Goal: Information Seeking & Learning: Find specific fact

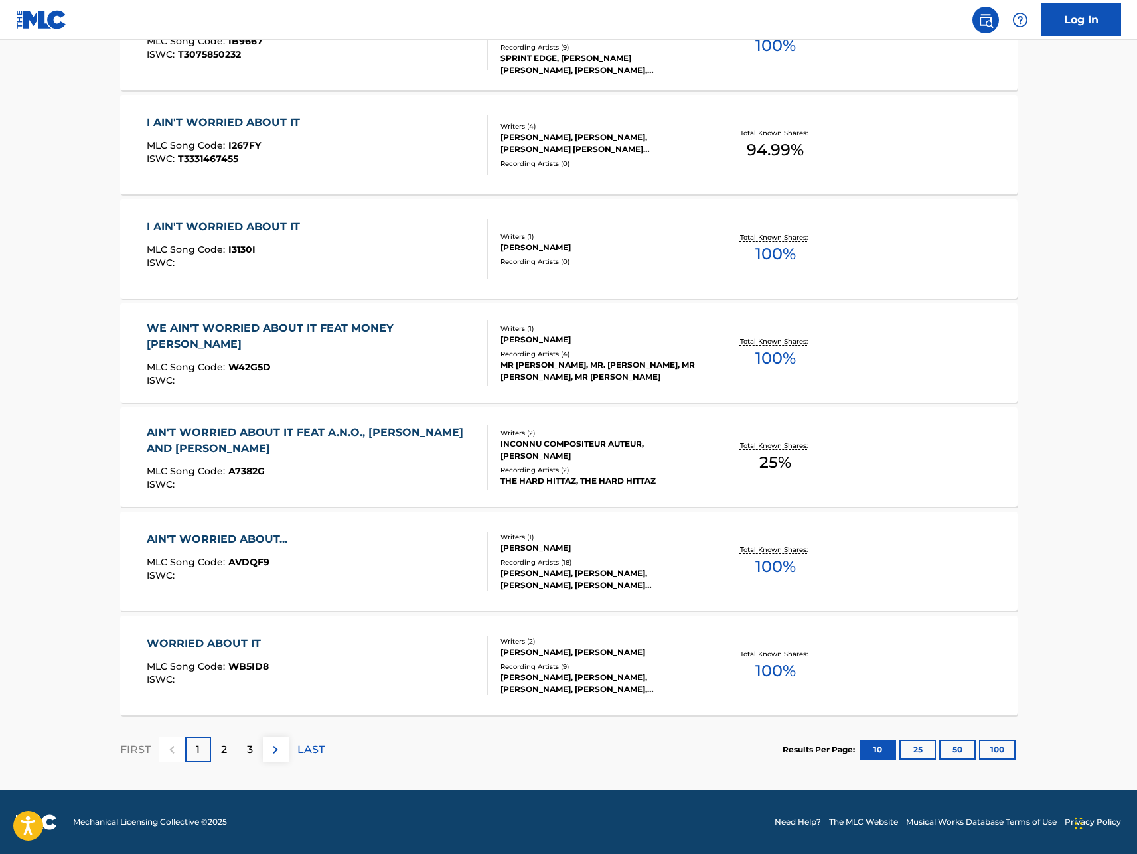
click at [277, 748] on img at bounding box center [276, 750] width 16 height 16
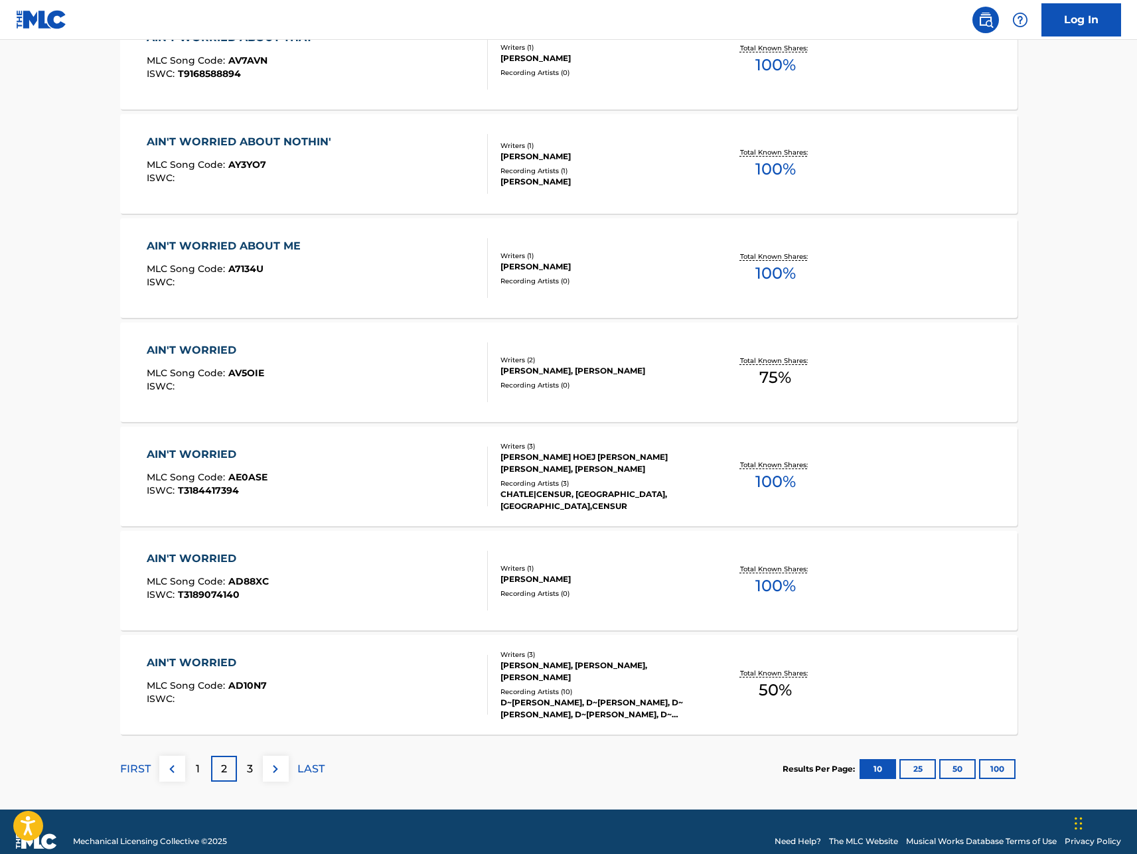
scroll to position [771, 0]
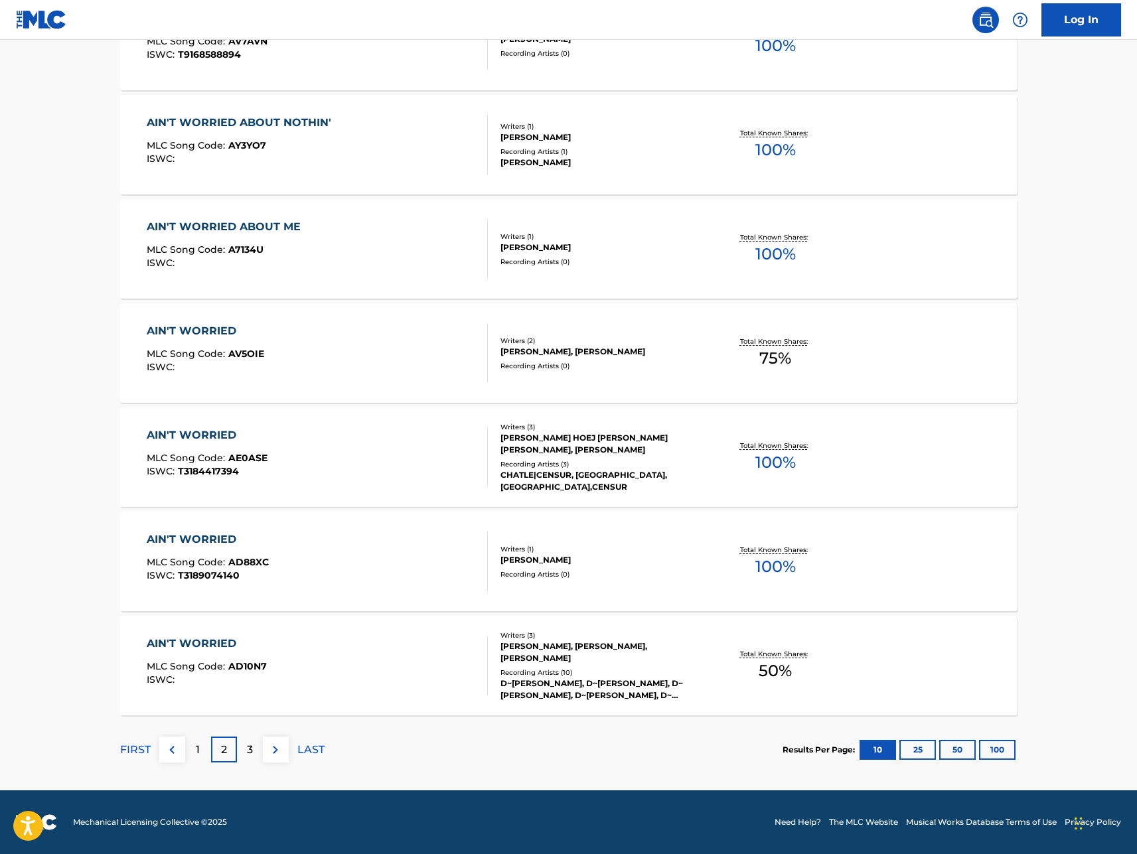
click at [272, 750] on img at bounding box center [276, 750] width 16 height 16
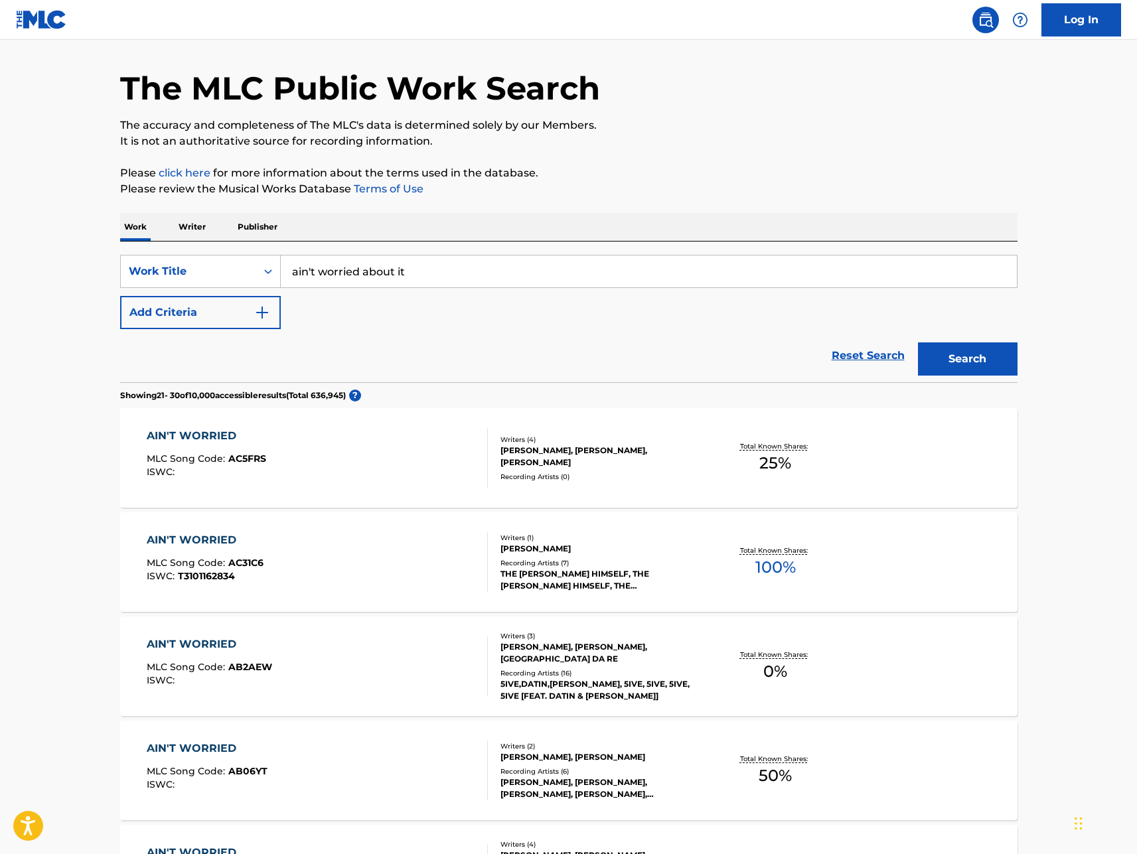
scroll to position [0, 0]
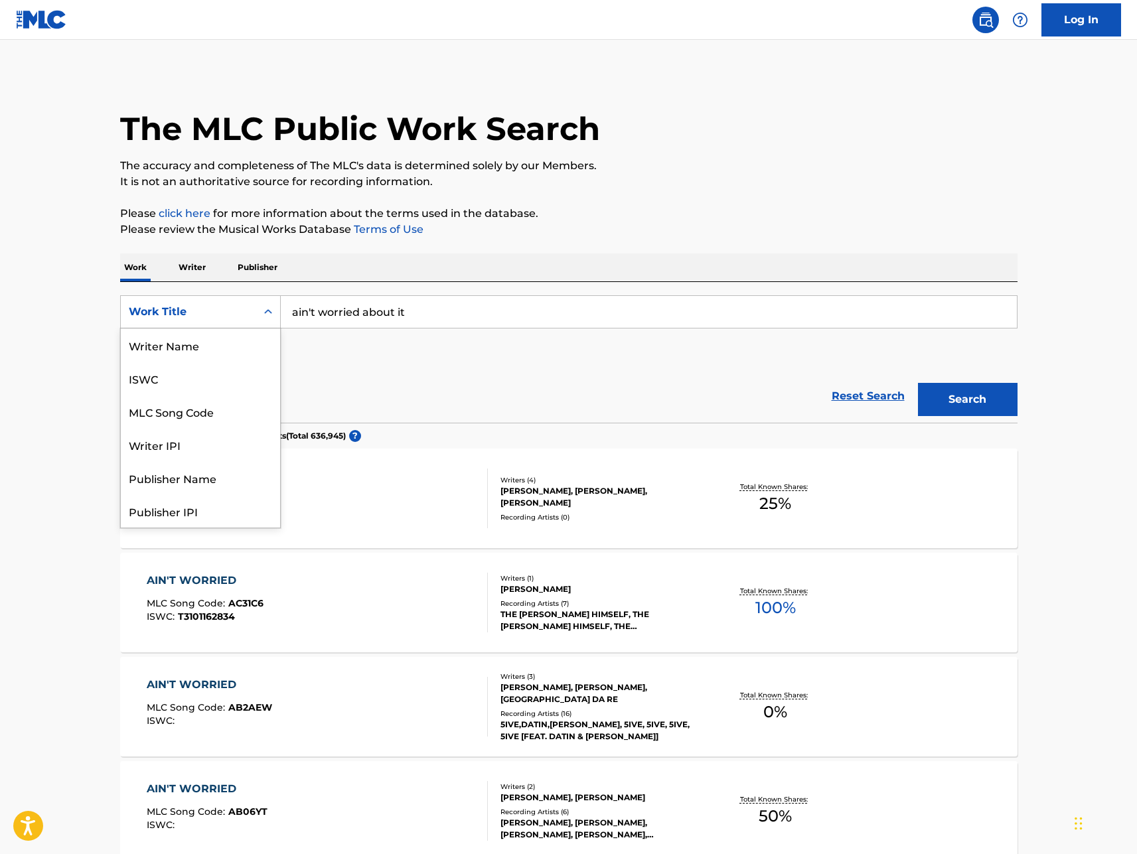
click at [270, 315] on icon "Search Form" at bounding box center [268, 311] width 13 height 13
click at [204, 346] on div "MLC Song Code" at bounding box center [200, 345] width 159 height 33
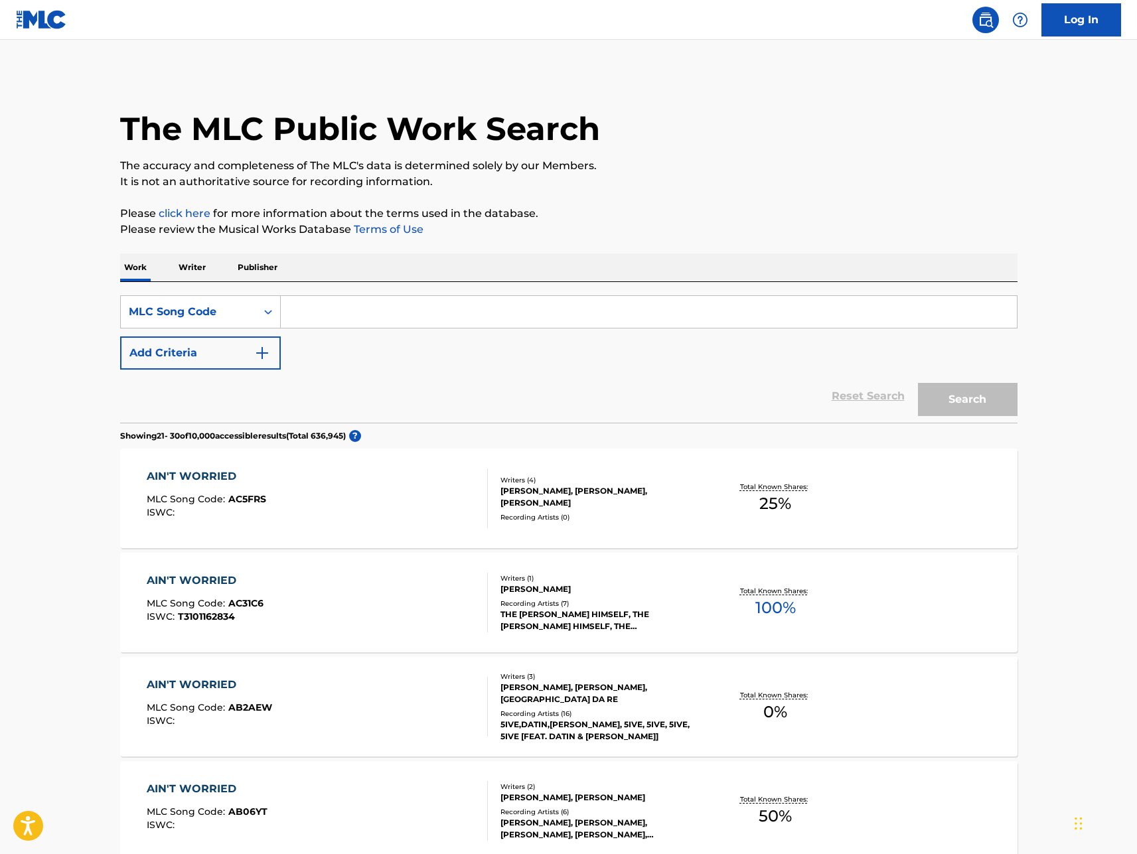
click at [289, 311] on input "Search Form" at bounding box center [649, 312] width 736 height 32
paste input "AA3RJ1"
type input "AA3RJ1"
click at [967, 403] on button "Search" at bounding box center [968, 399] width 100 height 33
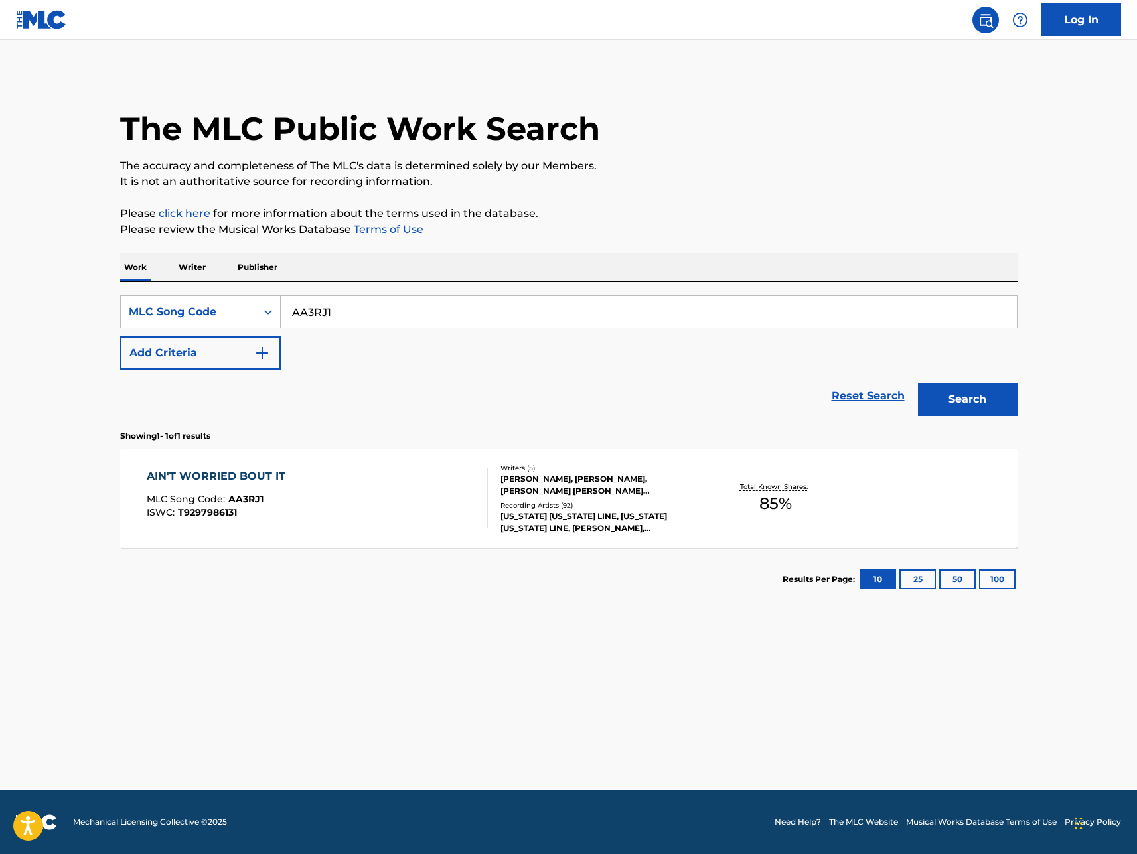
click at [768, 500] on span "85 %" at bounding box center [775, 504] width 33 height 24
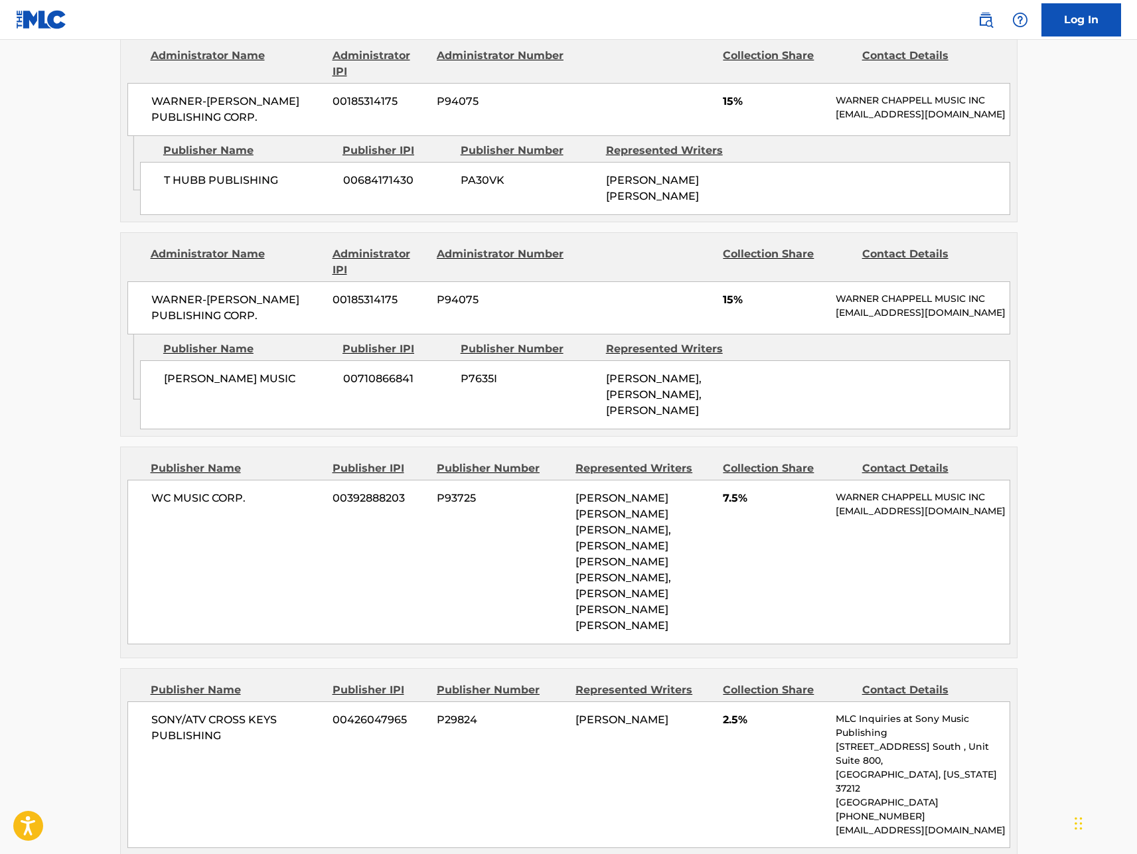
scroll to position [1248, 0]
